Goal: Task Accomplishment & Management: Manage account settings

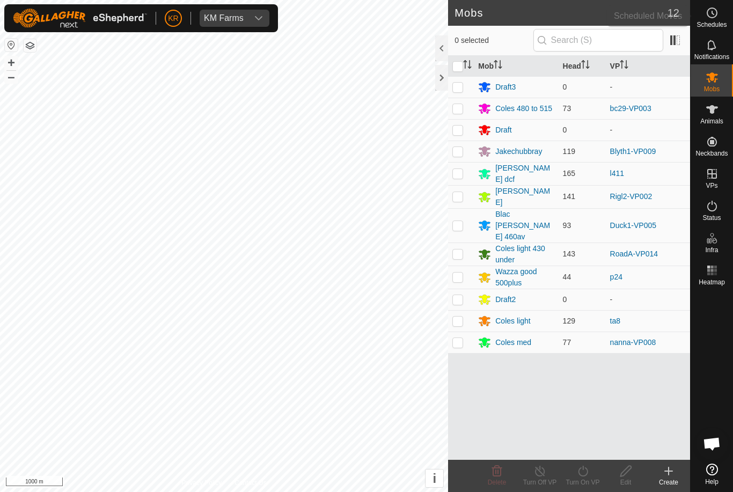
click at [721, 13] on es-schedule-vp-svg-icon at bounding box center [712, 12] width 19 height 17
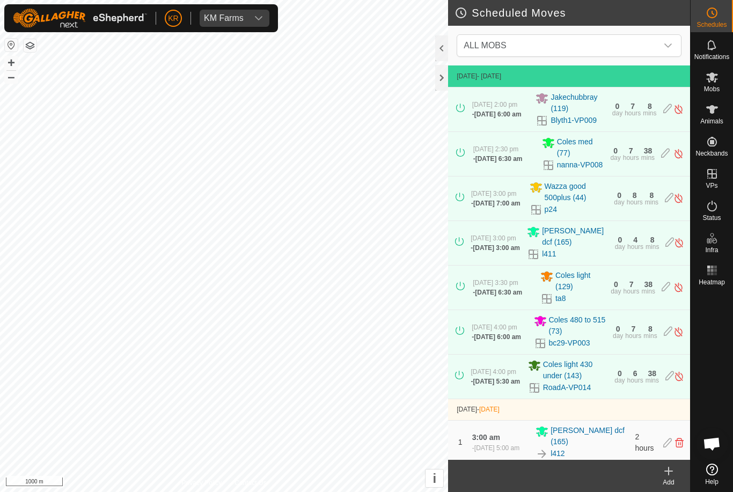
click at [639, 39] on span "ALL MOBS" at bounding box center [559, 45] width 198 height 21
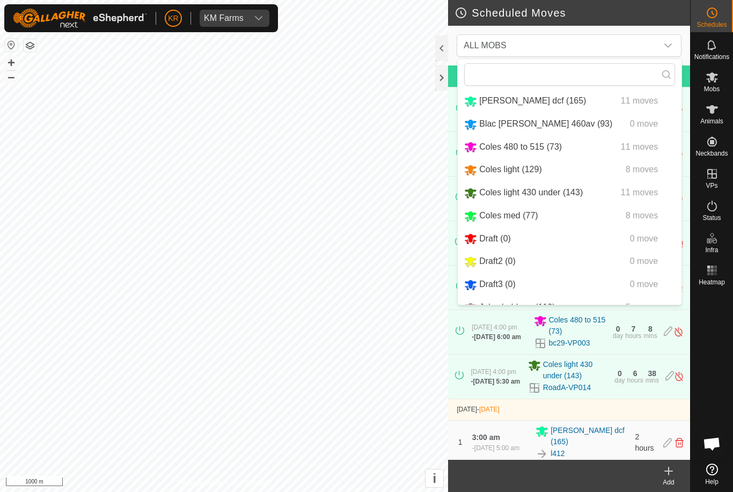
click at [536, 118] on div "Blac [PERSON_NAME] 460av (93)" at bounding box center [538, 124] width 148 height 13
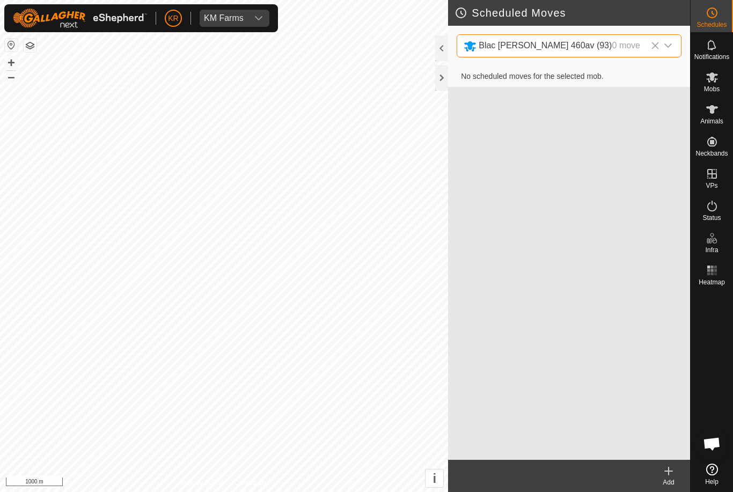
click at [544, 120] on div "No scheduled moves for the selected mob." at bounding box center [569, 263] width 242 height 394
click at [657, 38] on span "Blac [PERSON_NAME] 460av (93) 0 move" at bounding box center [559, 46] width 198 height 22
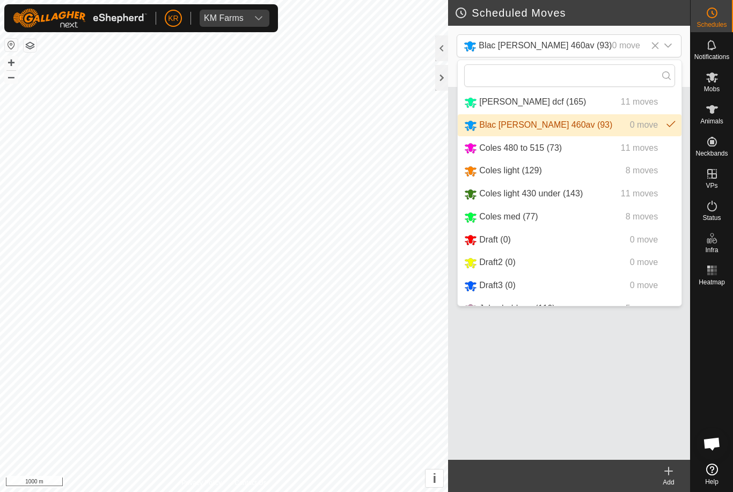
click at [625, 70] on input "text" at bounding box center [569, 75] width 211 height 23
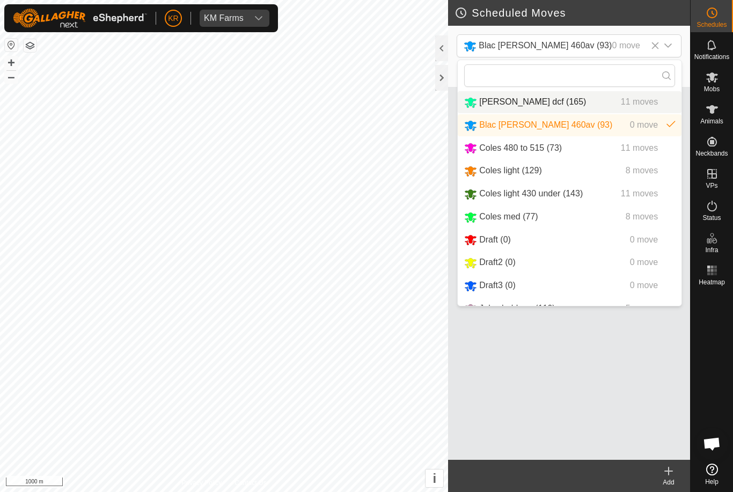
click at [596, 111] on li "[PERSON_NAME] dcf (165) 11 moves" at bounding box center [570, 102] width 224 height 22
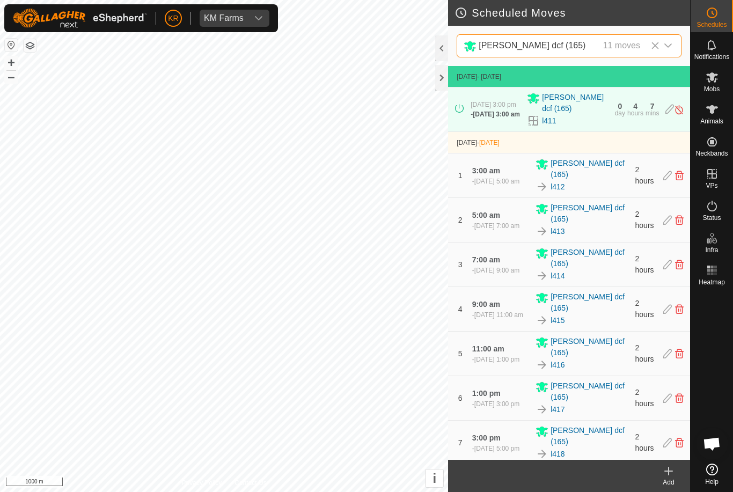
click at [627, 39] on span "[PERSON_NAME] dcf (165) 11 moves" at bounding box center [559, 46] width 198 height 22
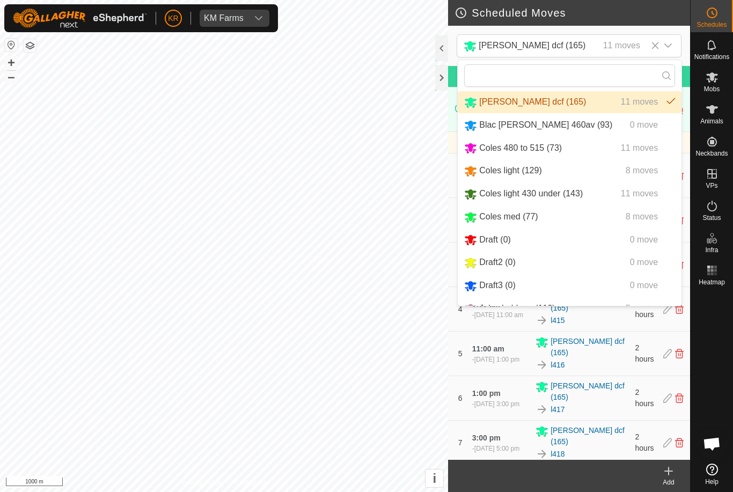
click at [622, 49] on div "11 moves" at bounding box center [621, 45] width 37 height 13
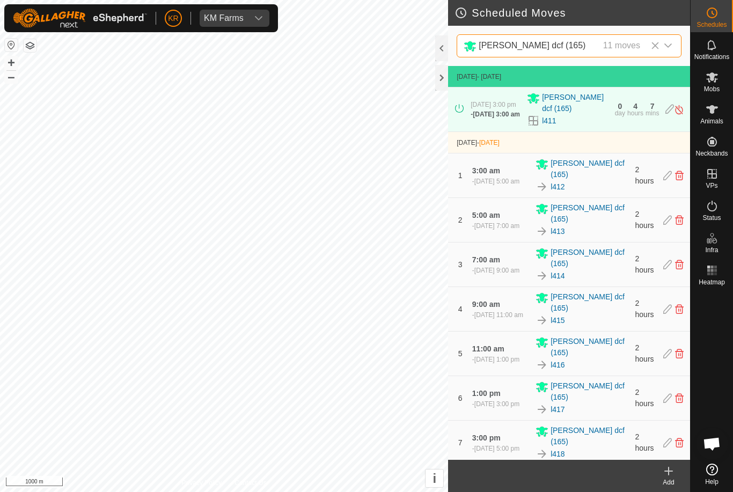
click at [632, 46] on div "11 moves" at bounding box center [621, 45] width 37 height 13
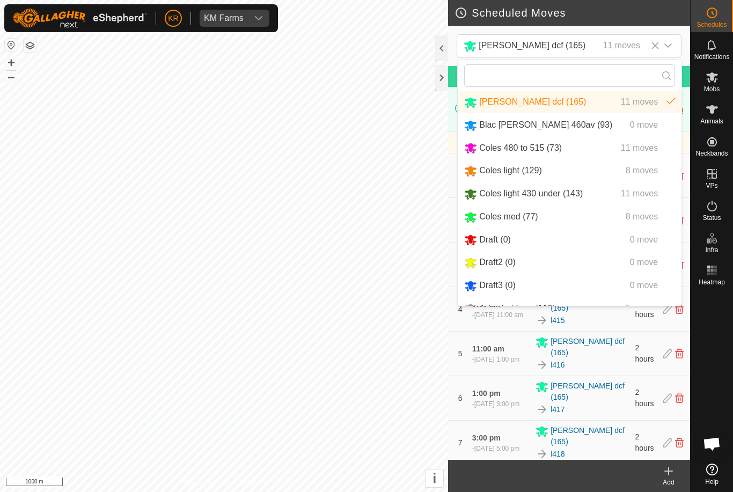
click at [534, 125] on span "Blac [PERSON_NAME] 460av (93)" at bounding box center [545, 124] width 133 height 9
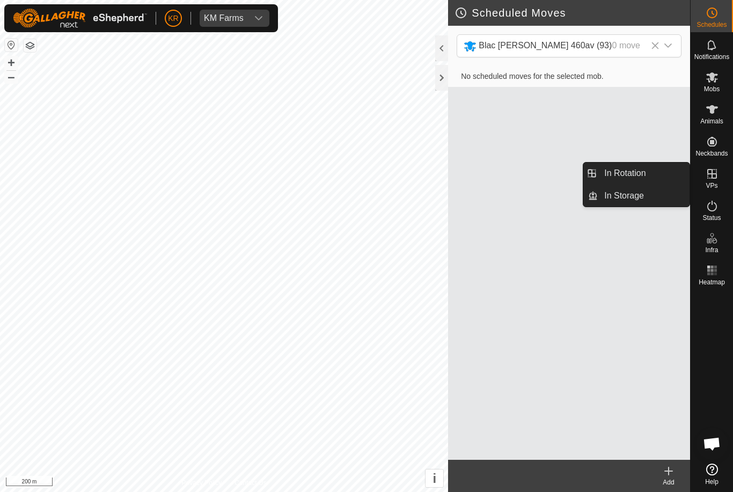
click at [639, 179] on span "In Rotation" at bounding box center [625, 173] width 41 height 13
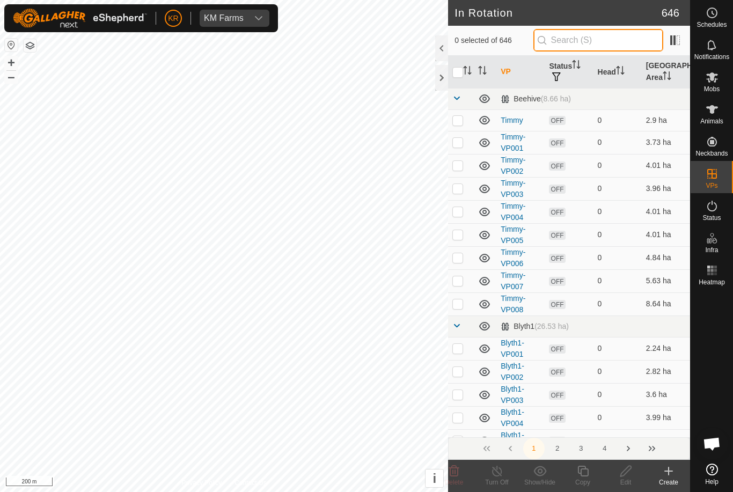
click at [614, 43] on input "text" at bounding box center [599, 40] width 130 height 23
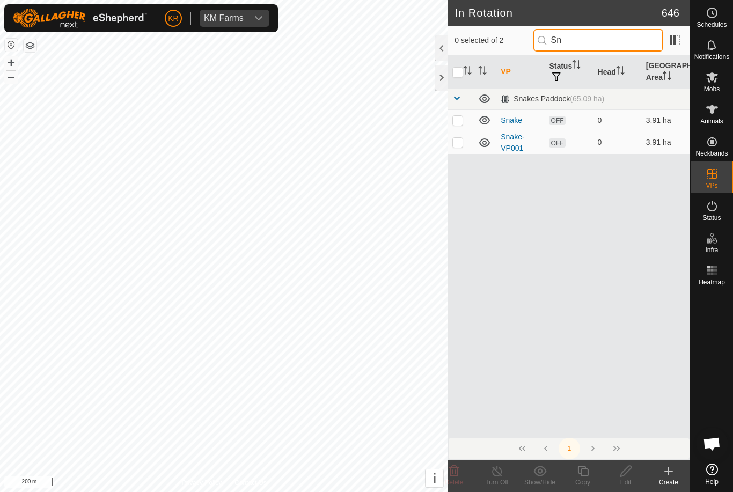
type input "Sn"
click at [463, 119] on p-checkbox at bounding box center [458, 120] width 11 height 9
checkbox input "true"
click at [457, 145] on p-checkbox at bounding box center [458, 142] width 11 height 9
checkbox input "true"
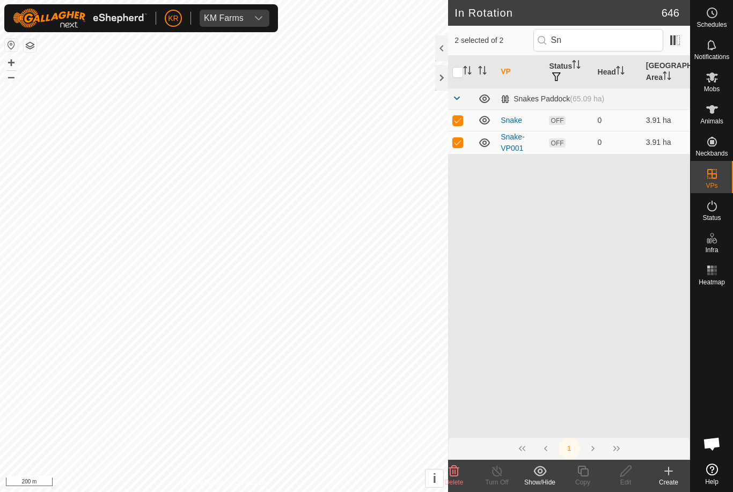
click at [466, 472] on delete-svg-icon at bounding box center [454, 471] width 43 height 13
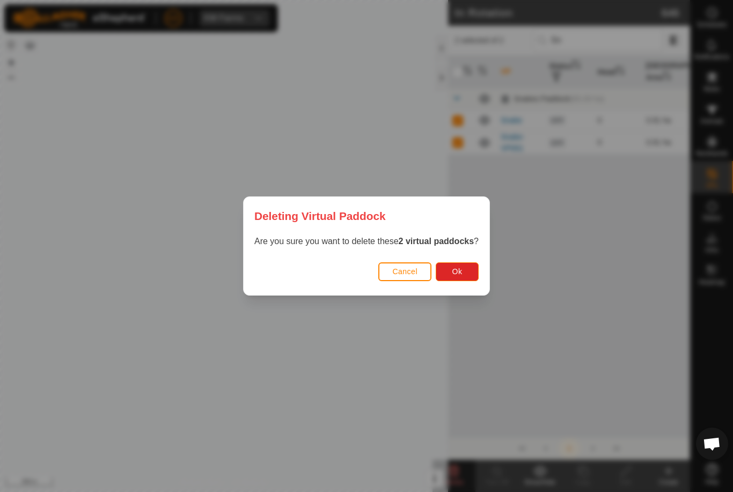
click at [462, 272] on span "Ok" at bounding box center [458, 271] width 10 height 9
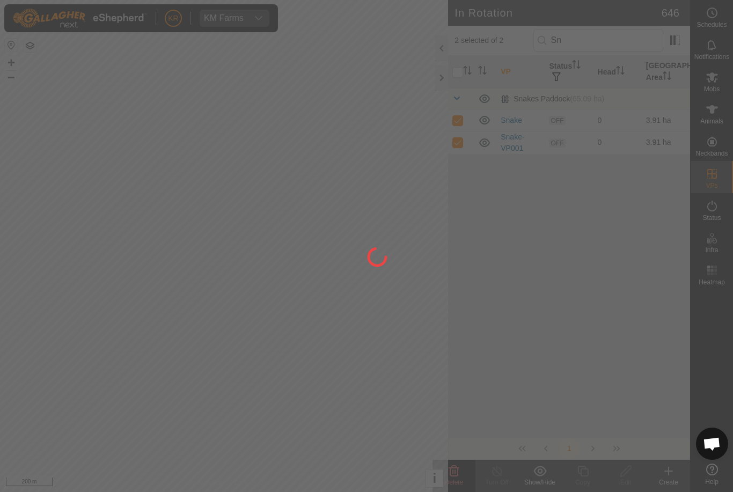
checkbox input "false"
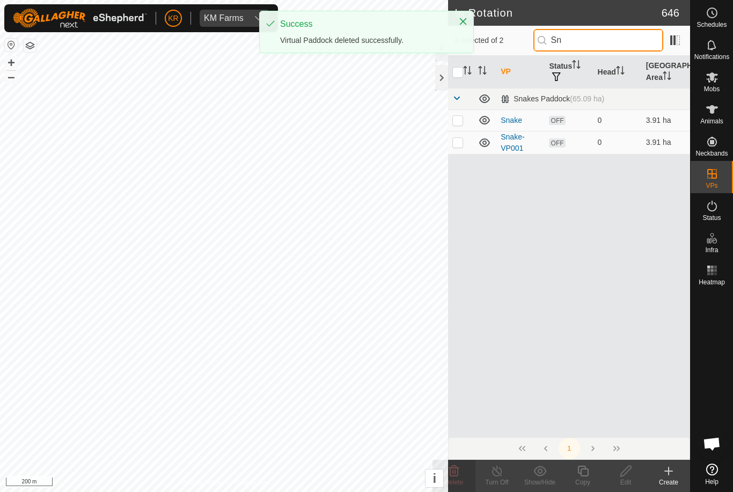
click at [615, 38] on input "Sn" at bounding box center [599, 40] width 130 height 23
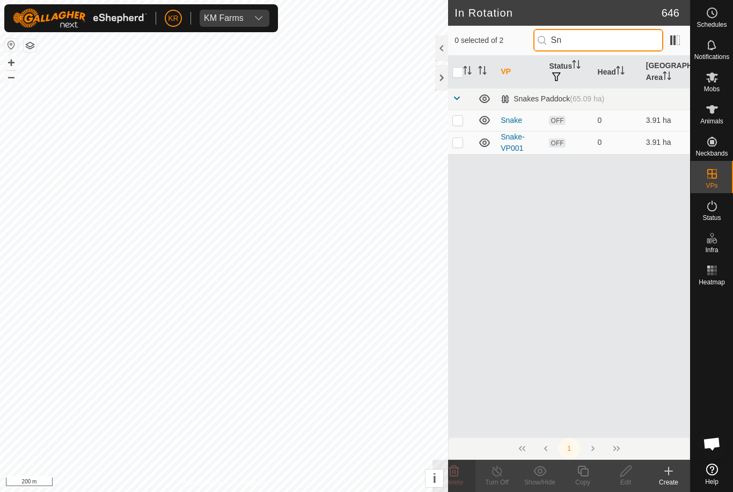
click at [620, 44] on input "Sn" at bounding box center [599, 40] width 130 height 23
type input "S"
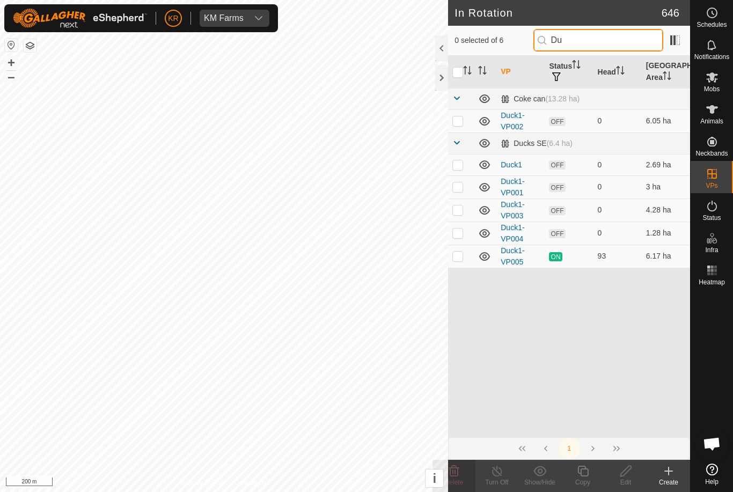
type input "Du"
click at [460, 232] on p-checkbox at bounding box center [458, 233] width 11 height 9
checkbox input "true"
click at [461, 209] on p-checkbox at bounding box center [458, 210] width 11 height 9
checkbox input "true"
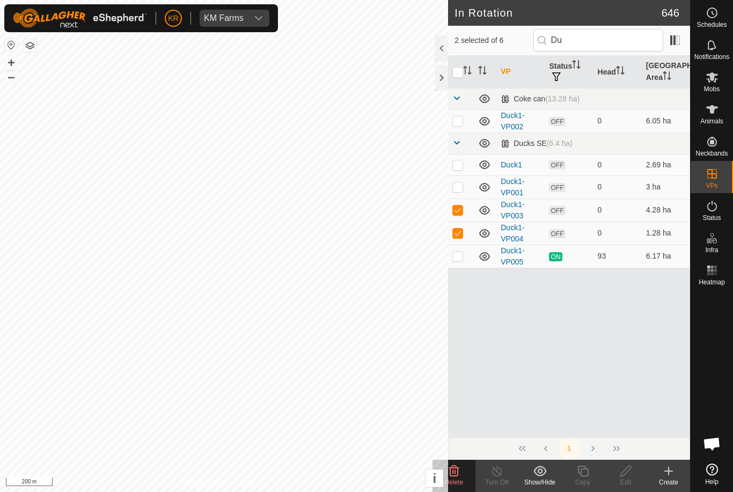
click at [463, 192] on td at bounding box center [461, 187] width 26 height 23
checkbox input "true"
click at [460, 167] on p-checkbox at bounding box center [458, 165] width 11 height 9
checkbox input "true"
click at [460, 121] on p-checkbox at bounding box center [458, 121] width 11 height 9
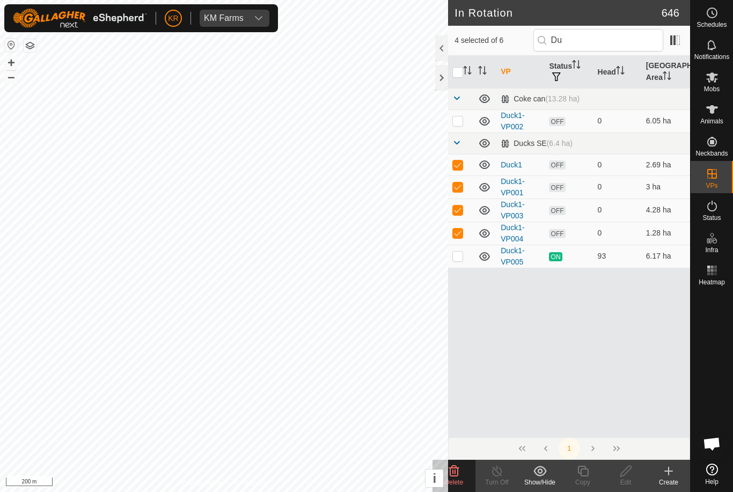
checkbox input "true"
click at [467, 475] on delete-svg-icon at bounding box center [454, 471] width 43 height 13
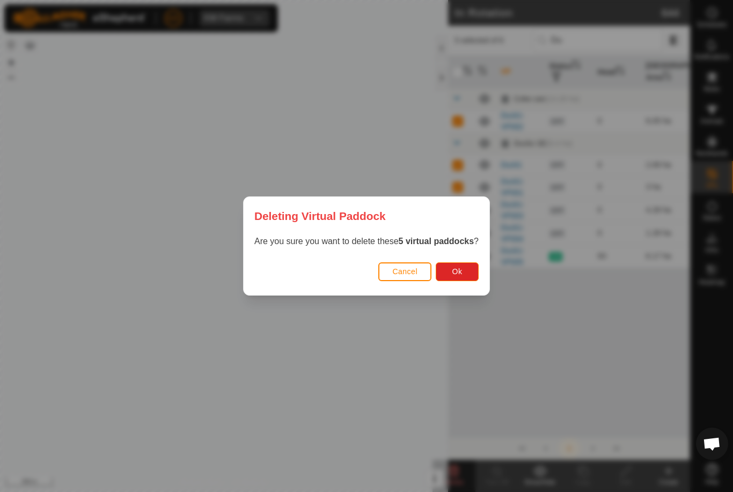
click at [465, 271] on button "Ok" at bounding box center [457, 272] width 43 height 19
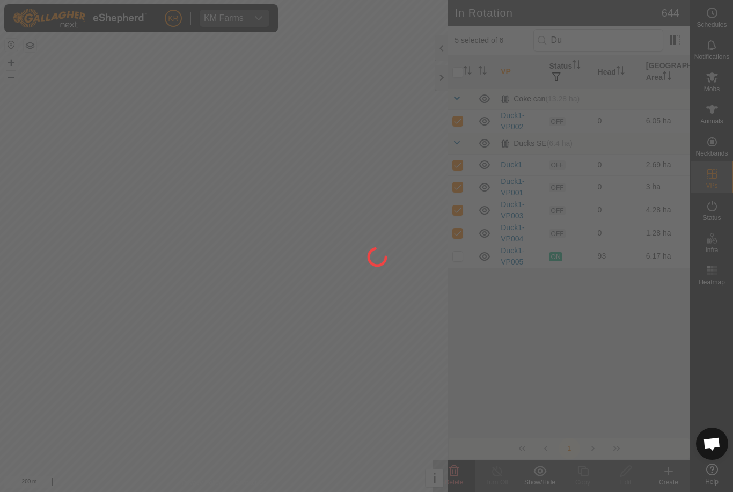
checkbox input "false"
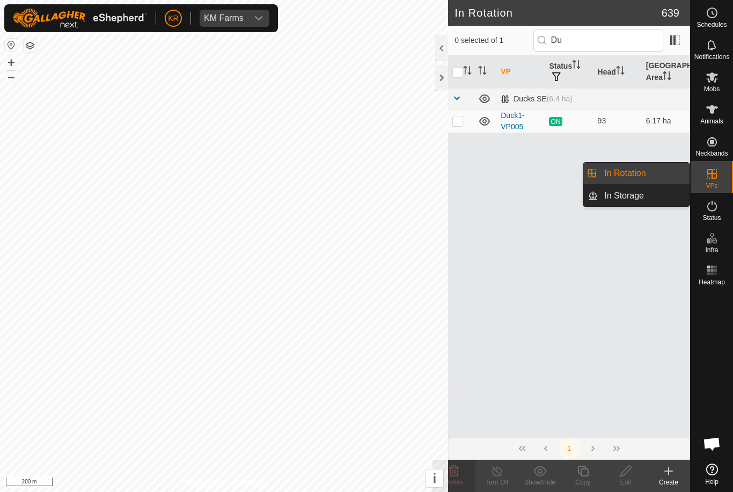
click at [644, 179] on span "In Rotation" at bounding box center [625, 173] width 41 height 13
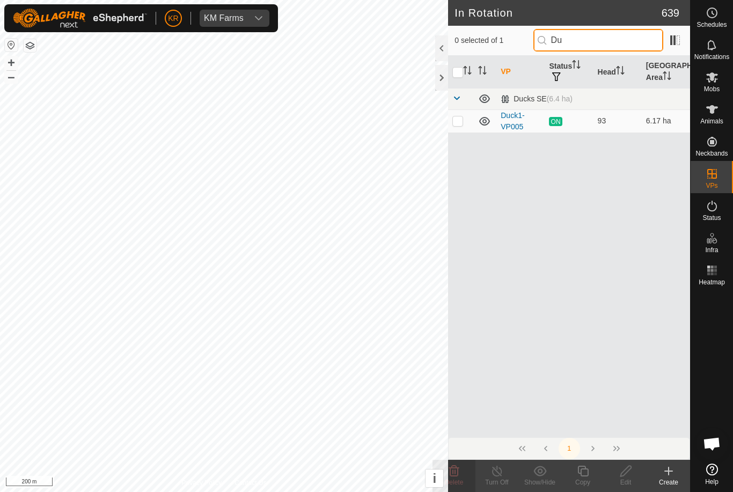
click at [616, 39] on input "Du" at bounding box center [599, 40] width 130 height 23
type input "D"
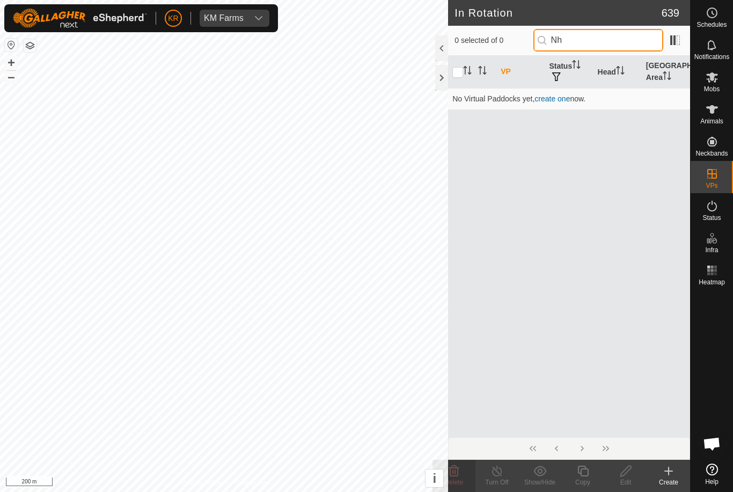
click at [607, 34] on input "Nh" at bounding box center [599, 40] width 130 height 23
type input "N"
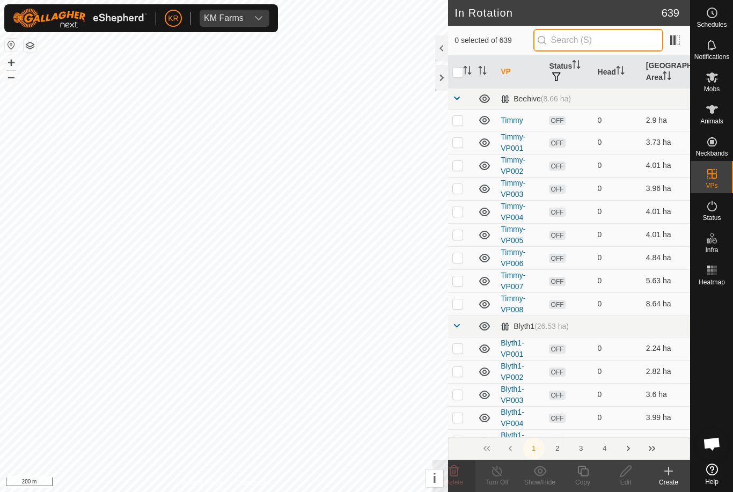
click at [624, 39] on input "text" at bounding box center [599, 40] width 130 height 23
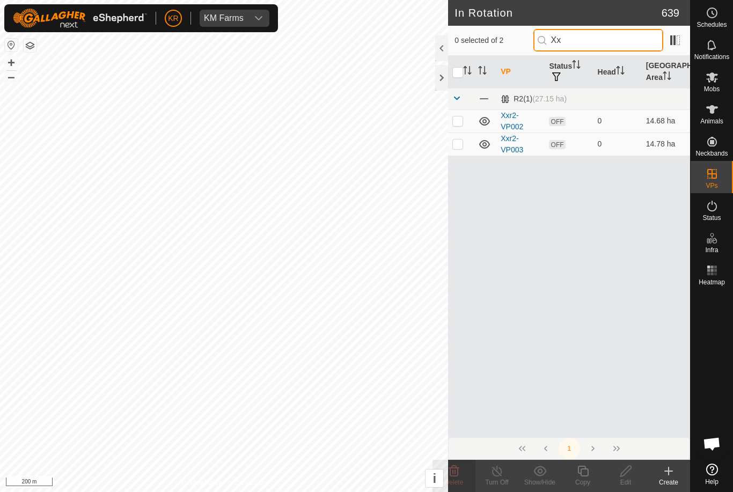
type input "Xx"
click at [460, 120] on p-checkbox at bounding box center [458, 121] width 11 height 9
checkbox input "true"
click at [464, 146] on td at bounding box center [461, 144] width 26 height 23
checkbox input "true"
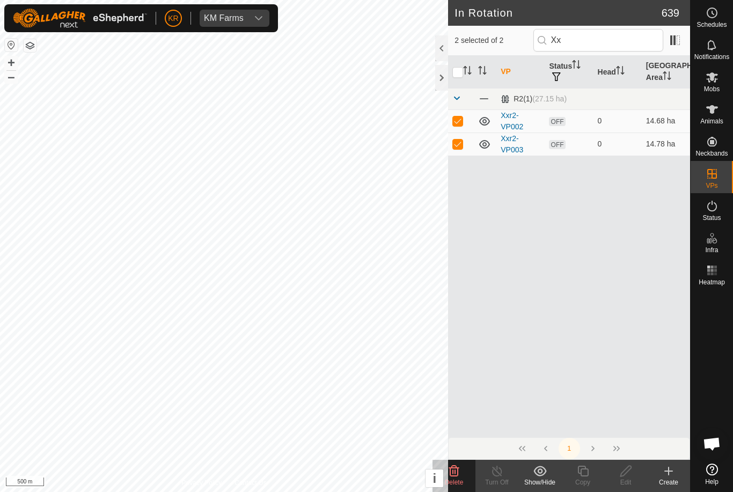
click at [459, 476] on icon at bounding box center [454, 471] width 13 height 13
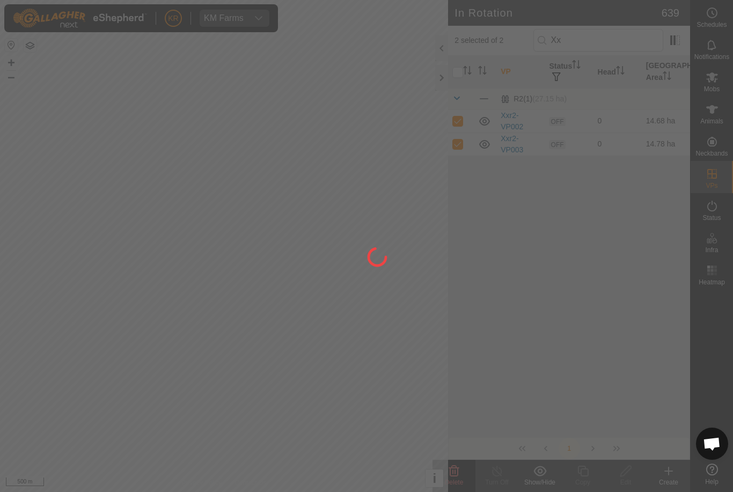
click at [17, 331] on div at bounding box center [366, 246] width 733 height 492
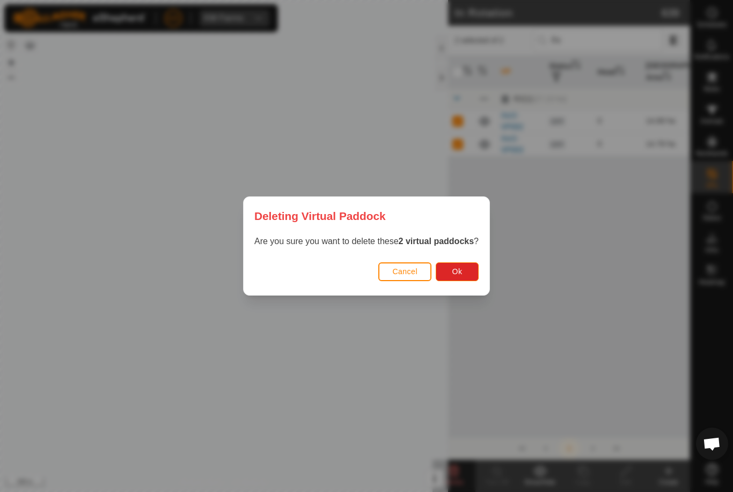
click at [456, 272] on span "Ok" at bounding box center [458, 271] width 10 height 9
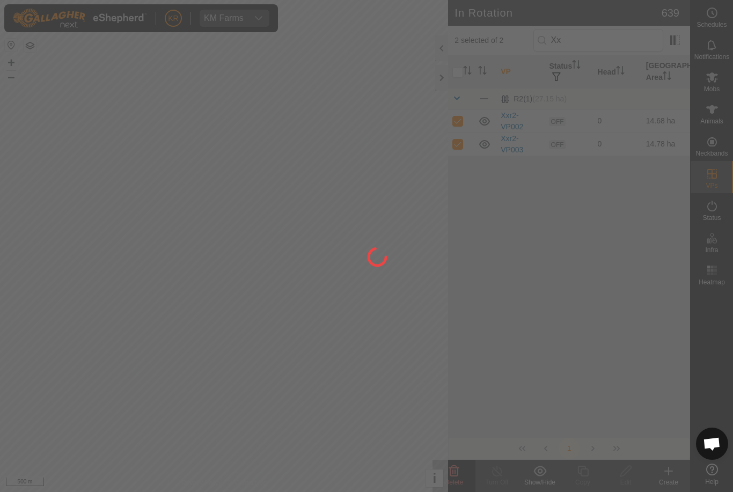
checkbox input "false"
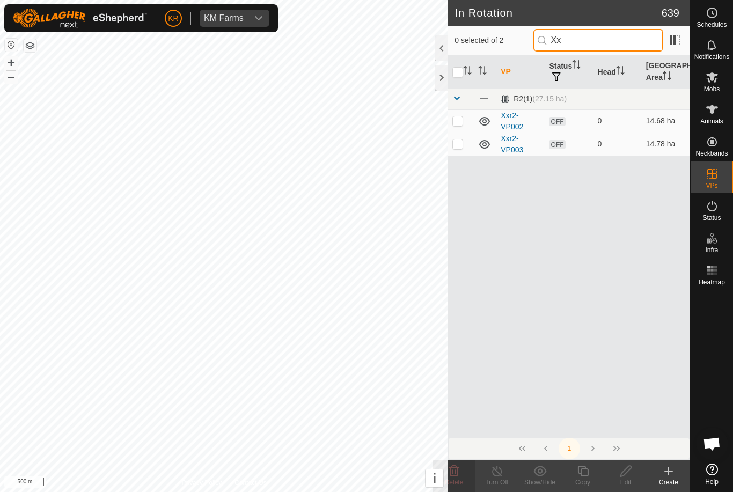
click at [587, 42] on input "Xx" at bounding box center [599, 40] width 130 height 23
click at [618, 34] on input "Xx" at bounding box center [599, 40] width 130 height 23
click at [629, 43] on input "Xx" at bounding box center [599, 40] width 130 height 23
type input "X"
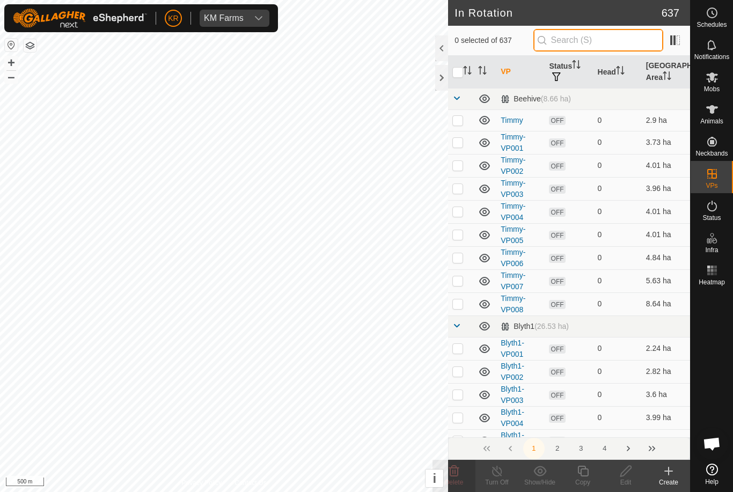
click at [616, 46] on input "text" at bounding box center [599, 40] width 130 height 23
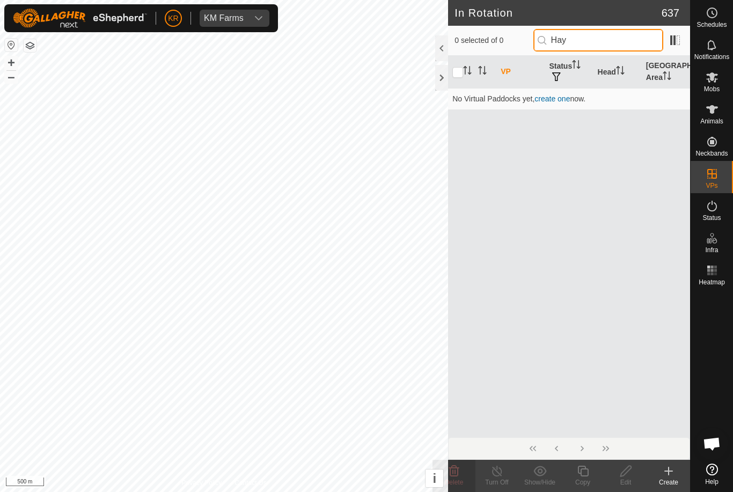
click at [611, 42] on input "Hay" at bounding box center [599, 40] width 130 height 23
click at [614, 45] on input "Ha" at bounding box center [599, 40] width 130 height 23
type input "H"
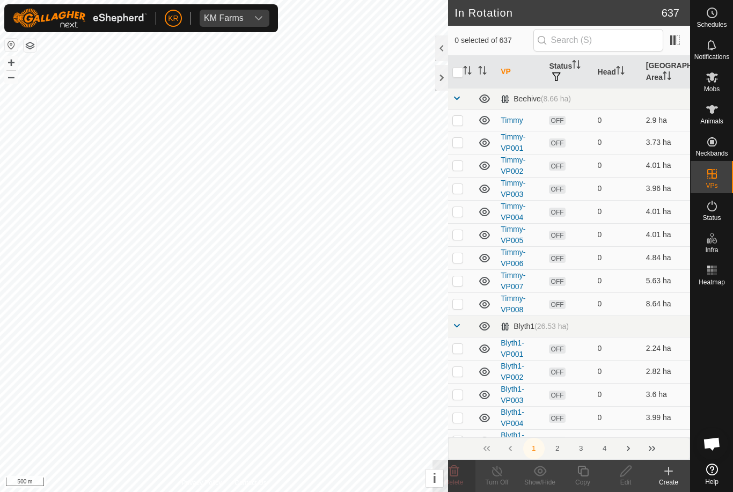
click at [463, 282] on p-checkbox at bounding box center [458, 280] width 11 height 9
checkbox input "true"
click at [466, 312] on td at bounding box center [461, 304] width 26 height 23
checkbox input "true"
click at [464, 256] on td at bounding box center [461, 257] width 26 height 23
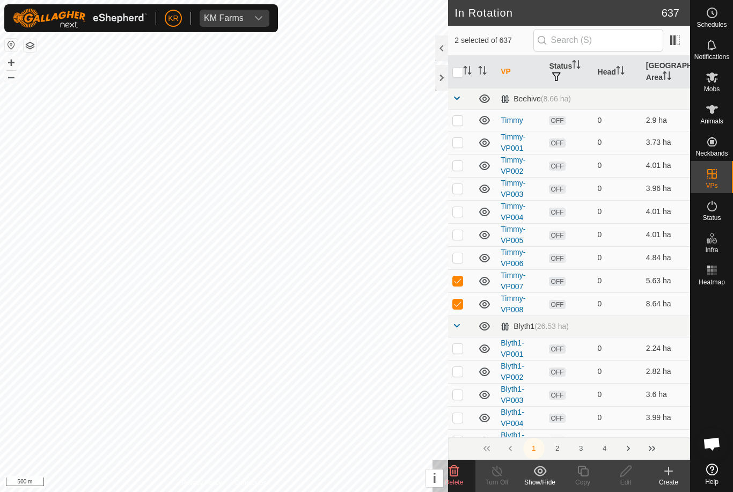
checkbox input "true"
click at [462, 234] on p-checkbox at bounding box center [458, 234] width 11 height 9
click at [462, 233] on p-checkbox at bounding box center [458, 234] width 11 height 9
checkbox input "false"
click at [463, 181] on td at bounding box center [461, 188] width 26 height 23
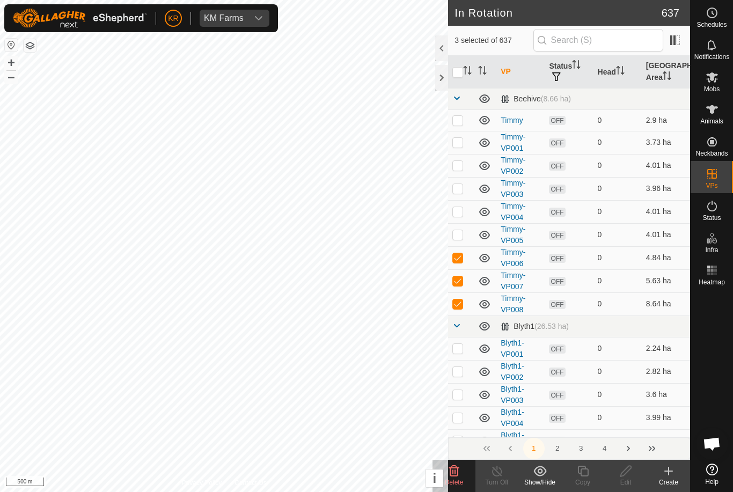
checkbox input "true"
click at [463, 169] on p-checkbox at bounding box center [458, 165] width 11 height 9
checkbox input "false"
click at [465, 133] on td at bounding box center [461, 142] width 26 height 23
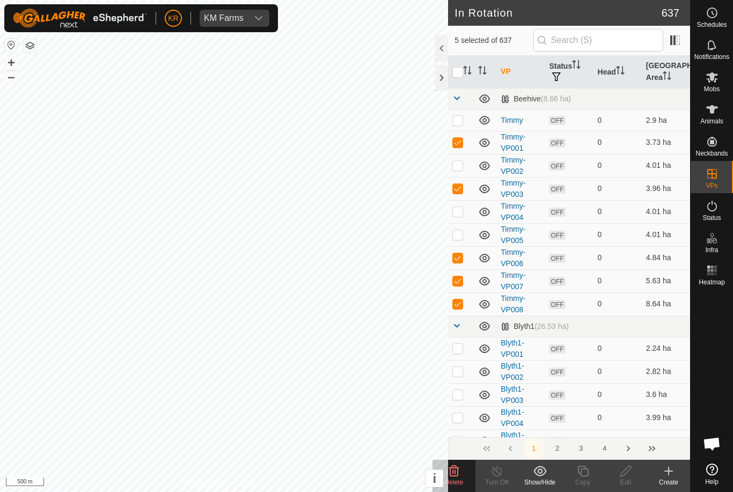
click at [464, 133] on td at bounding box center [461, 142] width 26 height 23
checkbox input "false"
click at [465, 119] on td at bounding box center [461, 120] width 26 height 21
checkbox input "false"
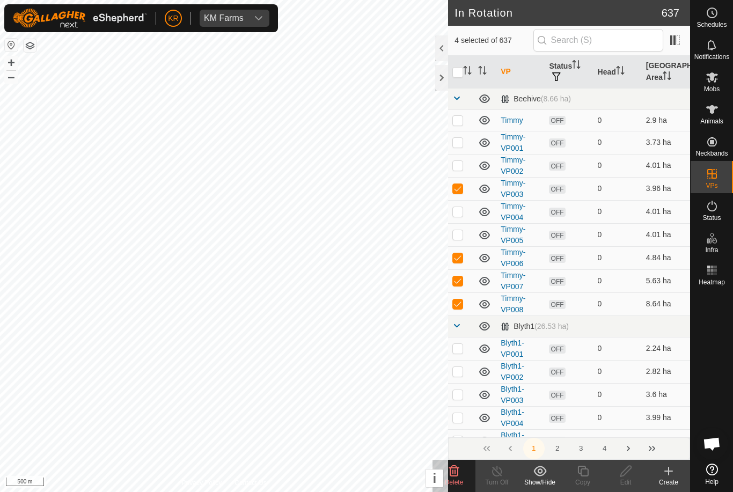
click at [469, 164] on td at bounding box center [461, 165] width 26 height 23
checkbox input "true"
click at [462, 144] on p-checkbox at bounding box center [458, 142] width 11 height 9
checkbox input "false"
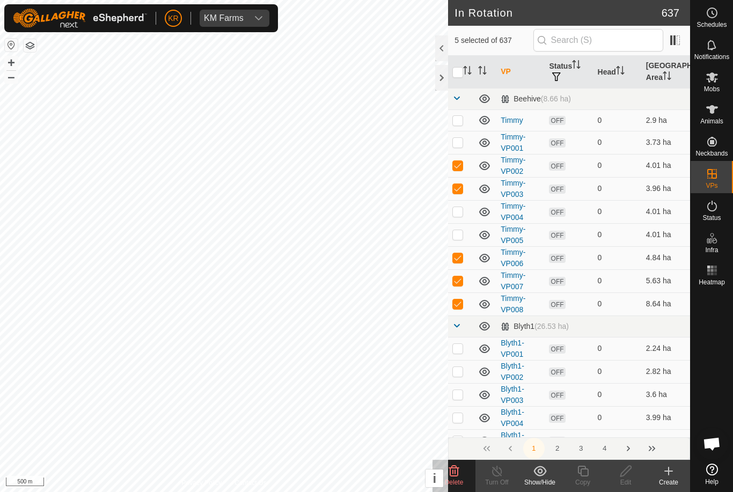
click at [461, 121] on p-checkbox at bounding box center [458, 120] width 11 height 9
click at [461, 120] on p-checkbox at bounding box center [458, 120] width 11 height 9
click at [462, 121] on p-checkbox at bounding box center [458, 120] width 11 height 9
checkbox input "true"
click at [462, 143] on p-checkbox at bounding box center [458, 142] width 11 height 9
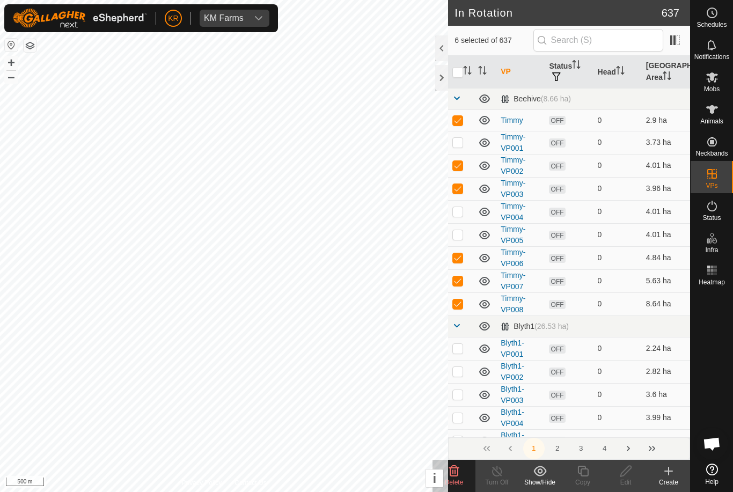
checkbox input "true"
click at [460, 207] on p-checkbox at bounding box center [458, 211] width 11 height 9
checkbox input "true"
click at [459, 233] on p-checkbox at bounding box center [458, 234] width 11 height 9
checkbox input "true"
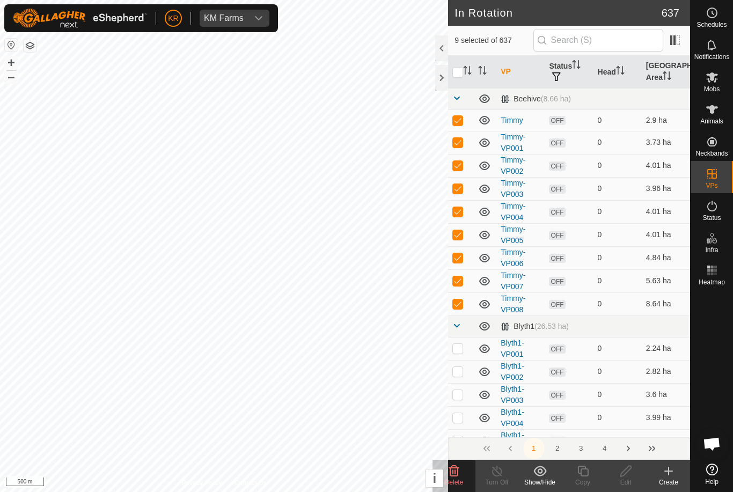
click at [458, 471] on icon at bounding box center [454, 471] width 10 height 11
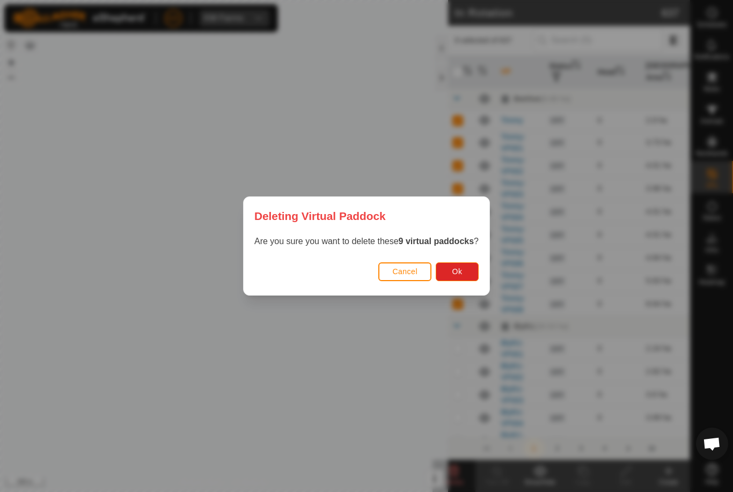
click at [467, 268] on button "Ok" at bounding box center [457, 272] width 43 height 19
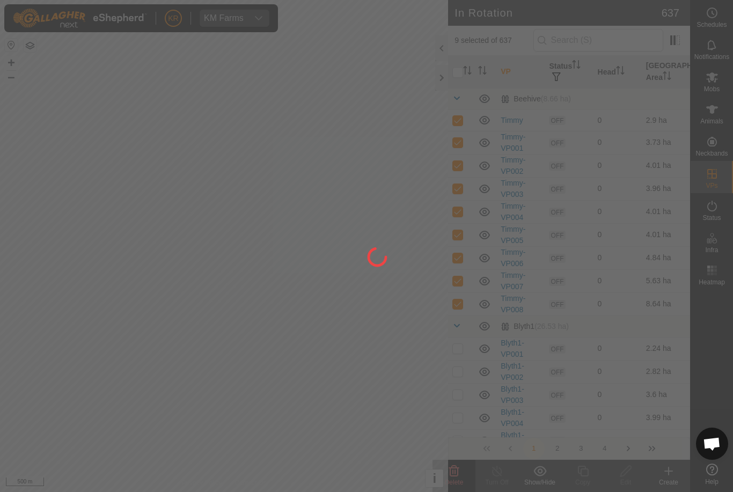
checkbox input "false"
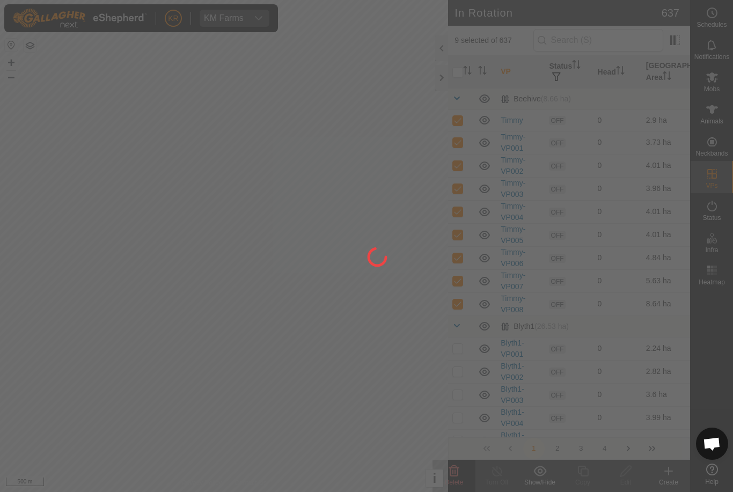
checkbox input "false"
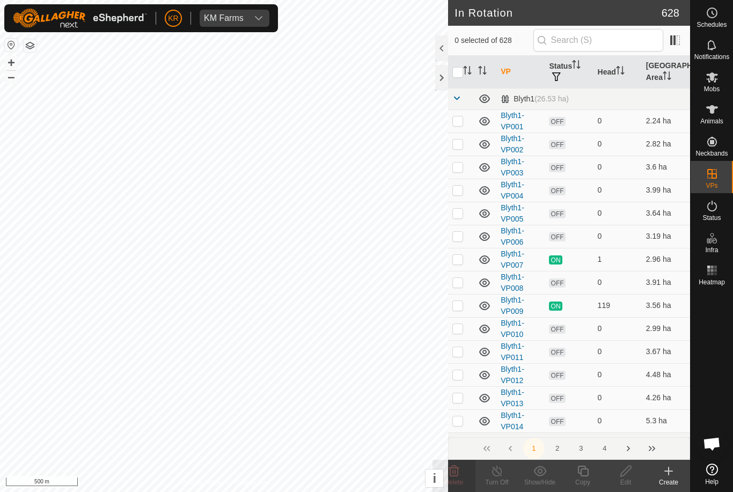
click at [461, 120] on p-checkbox at bounding box center [458, 121] width 11 height 9
click at [463, 119] on p-checkbox at bounding box center [458, 121] width 11 height 9
checkbox input "false"
click at [613, 42] on input "text" at bounding box center [599, 40] width 130 height 23
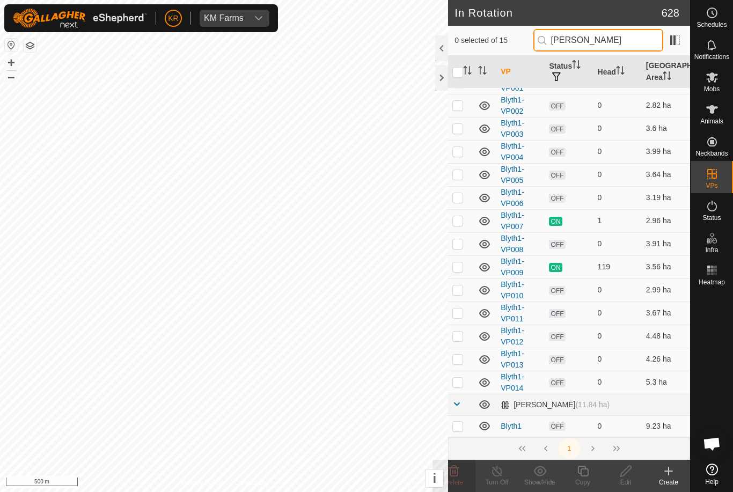
scroll to position [38, 0]
click at [608, 44] on input "[PERSON_NAME]" at bounding box center [599, 40] width 130 height 23
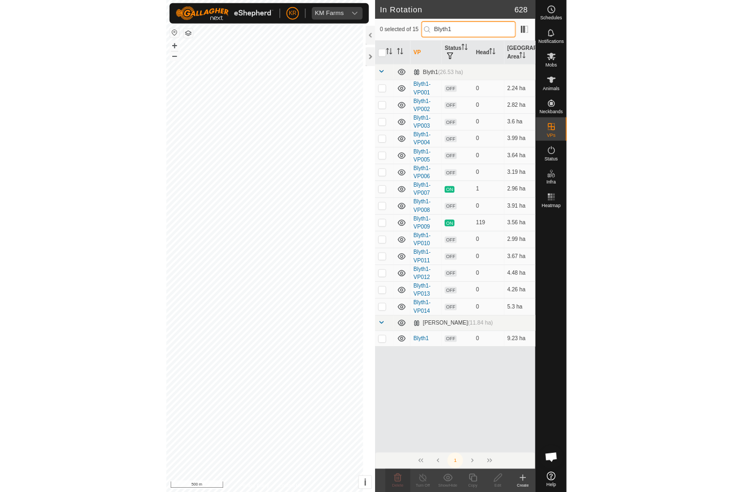
scroll to position [0, 0]
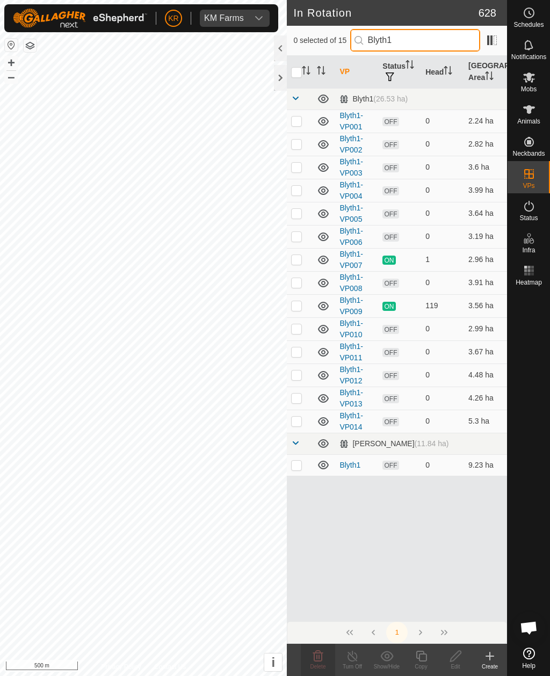
type input "Blyth1"
click at [298, 469] on td at bounding box center [300, 464] width 26 height 21
click at [314, 492] on icon at bounding box center [318, 655] width 10 height 11
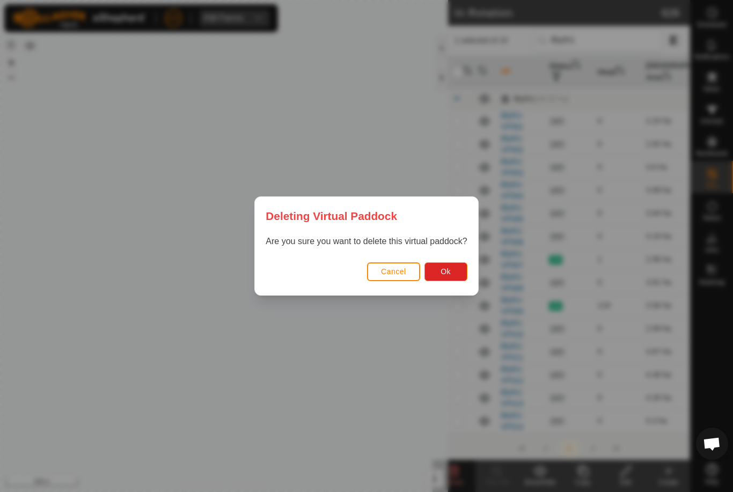
click at [451, 269] on span "Ok" at bounding box center [446, 271] width 10 height 9
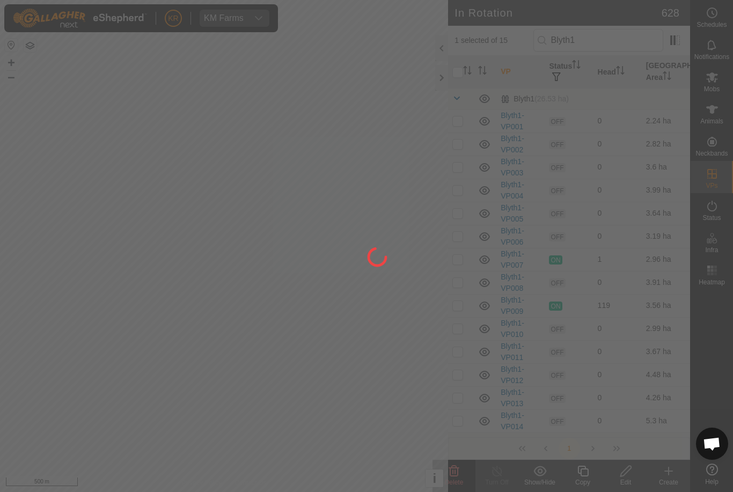
checkbox input "false"
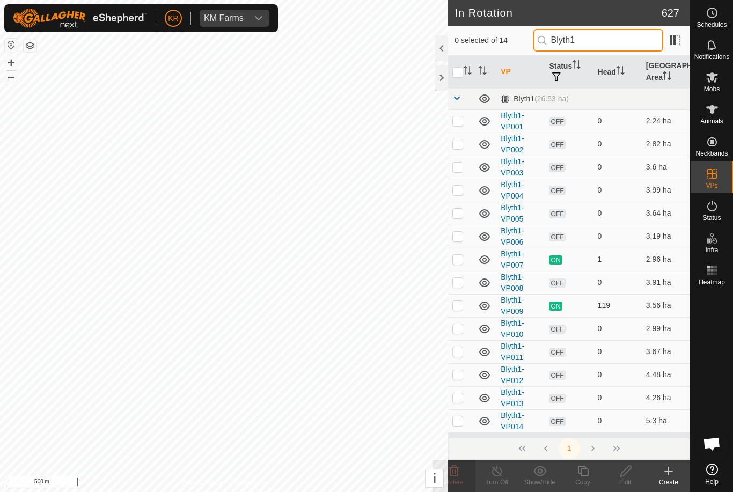
click at [623, 48] on input "Blyth1" at bounding box center [599, 40] width 130 height 23
type input "B"
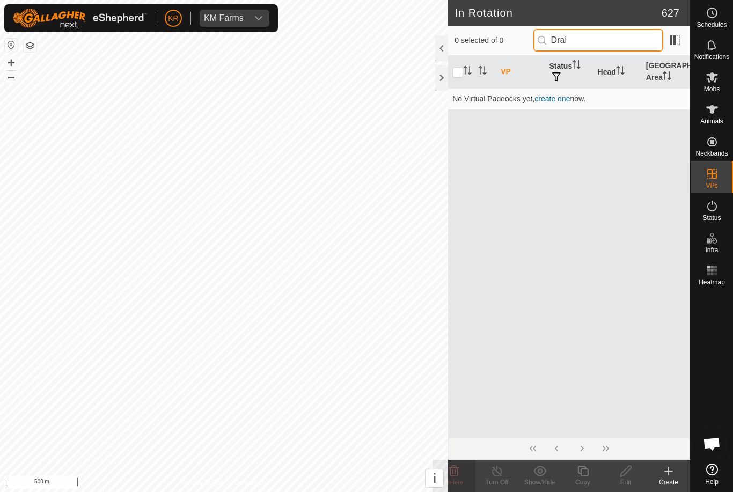
click at [615, 43] on input "Drai" at bounding box center [599, 40] width 130 height 23
click at [619, 48] on input "Drain" at bounding box center [599, 40] width 130 height 23
type input "D"
type input "P"
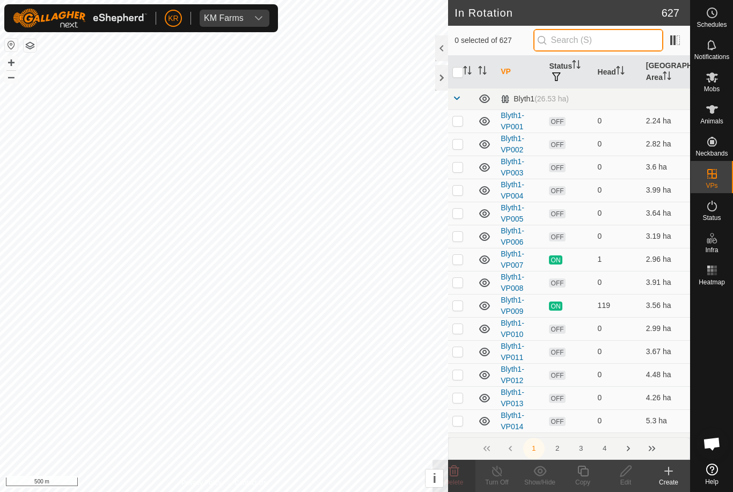
click at [617, 46] on input "text" at bounding box center [599, 40] width 130 height 23
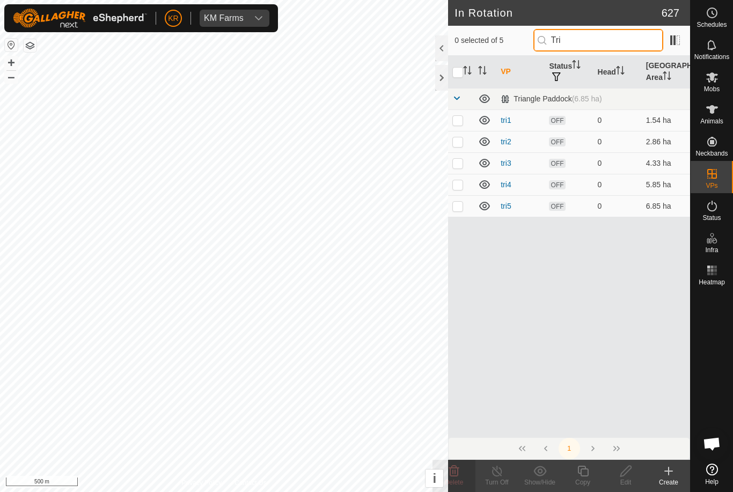
type input "Tri"
click at [461, 120] on p-checkbox at bounding box center [458, 120] width 11 height 9
click at [460, 120] on p-checkbox at bounding box center [458, 120] width 11 height 9
checkbox input "false"
click at [463, 157] on td at bounding box center [461, 162] width 26 height 21
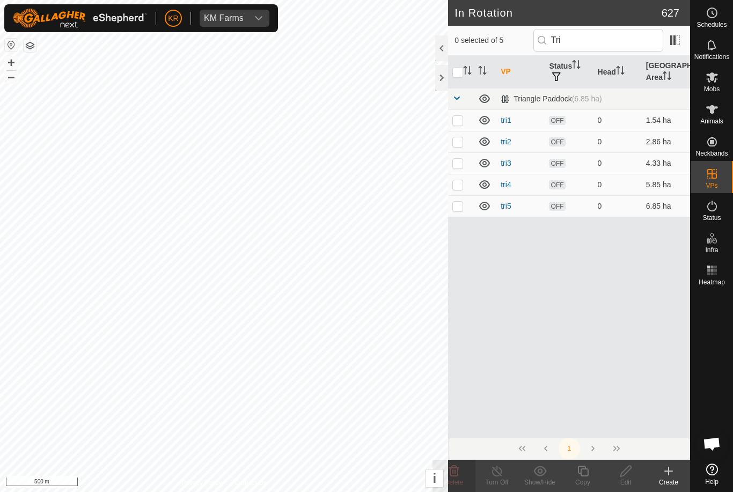
checkbox input "true"
click at [462, 183] on p-checkbox at bounding box center [458, 184] width 11 height 9
checkbox input "true"
click at [464, 144] on td at bounding box center [461, 141] width 26 height 21
checkbox input "true"
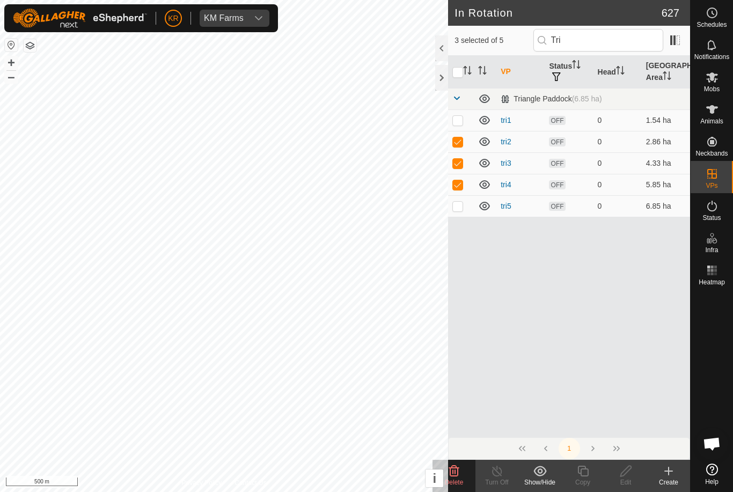
click at [464, 114] on td at bounding box center [461, 120] width 26 height 21
checkbox input "true"
click at [463, 137] on p-checkbox at bounding box center [458, 141] width 11 height 9
click at [465, 147] on td at bounding box center [461, 141] width 26 height 21
checkbox input "true"
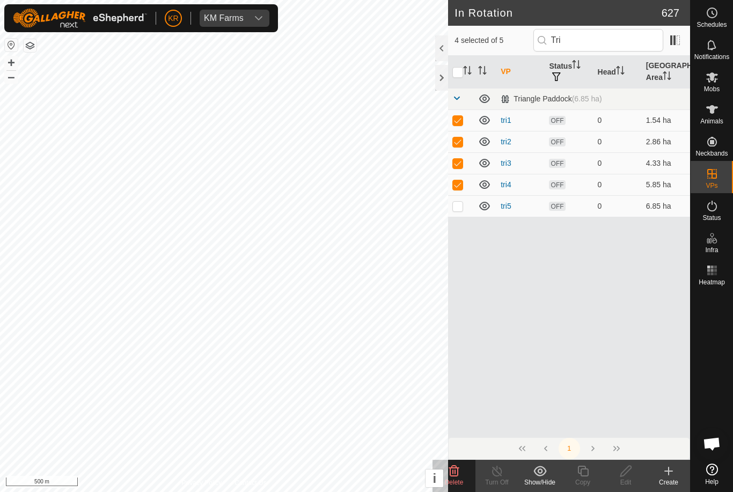
click at [461, 207] on p-checkbox at bounding box center [458, 206] width 11 height 9
checkbox input "true"
click at [460, 475] on icon at bounding box center [454, 471] width 13 height 13
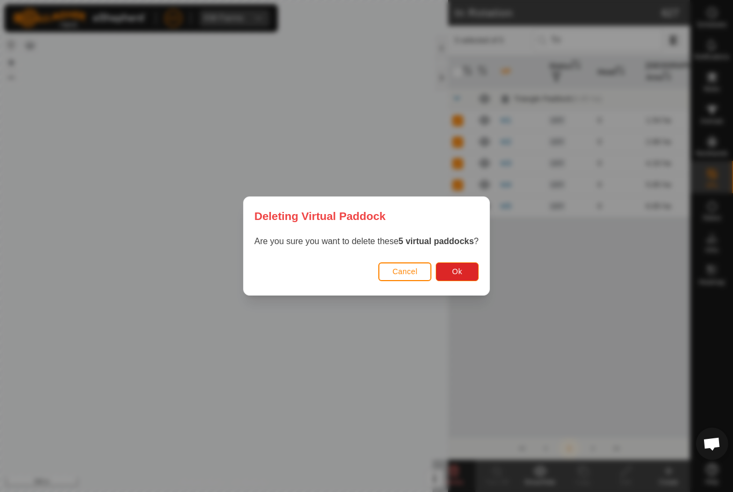
click at [445, 279] on button "Ok" at bounding box center [457, 272] width 43 height 19
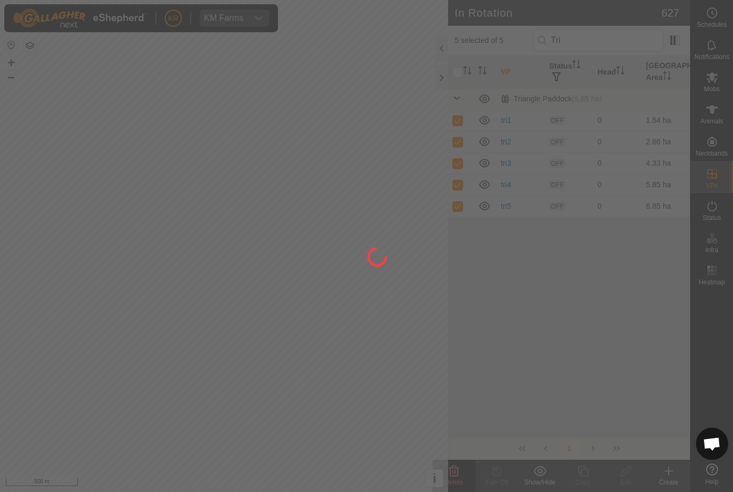
click at [608, 39] on div at bounding box center [366, 246] width 733 height 492
click at [623, 43] on div at bounding box center [366, 246] width 733 height 492
checkbox input "false"
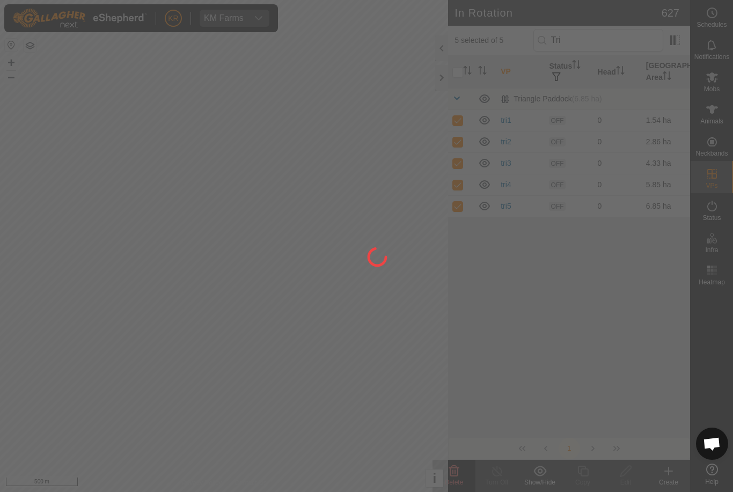
checkbox input "false"
click at [631, 43] on input "Tri" at bounding box center [599, 40] width 130 height 23
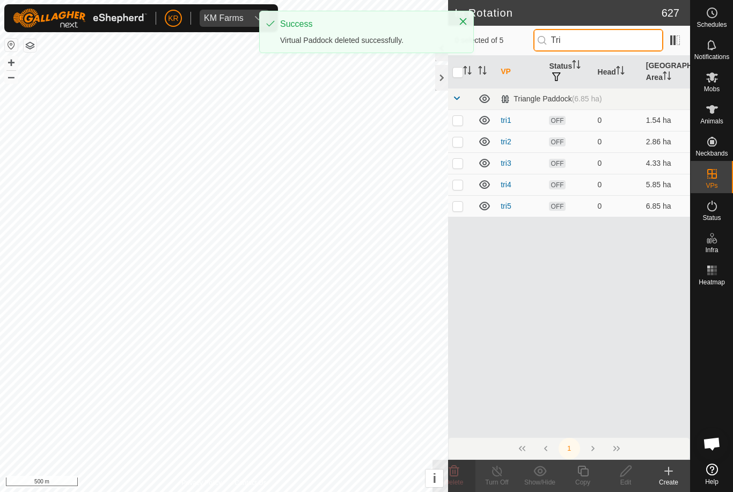
click at [631, 44] on input "Tri" at bounding box center [599, 40] width 130 height 23
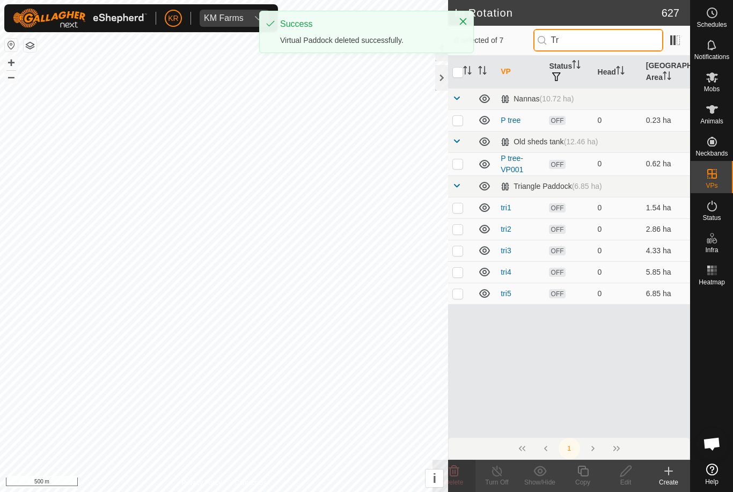
type input "T"
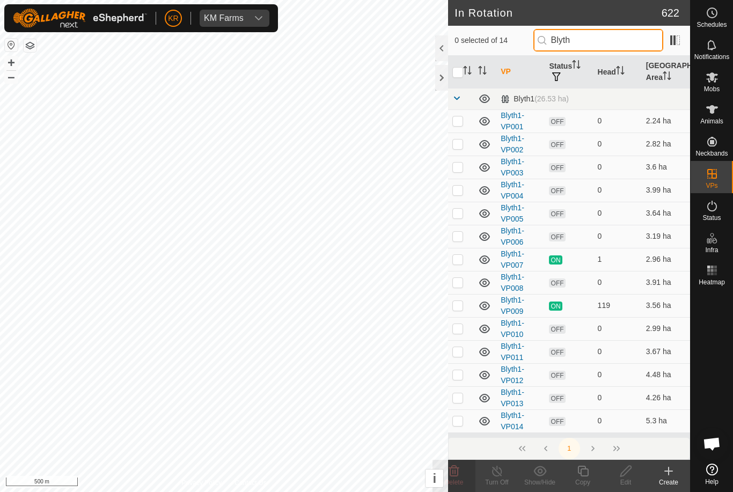
click at [617, 38] on input "Blyth" at bounding box center [599, 40] width 130 height 23
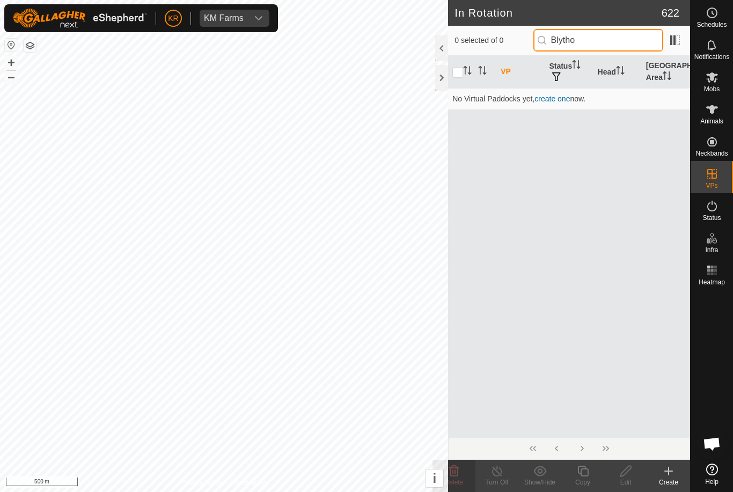
type input "Blytho"
click at [708, 462] on link "Help" at bounding box center [712, 475] width 42 height 30
